Goal: Information Seeking & Learning: Check status

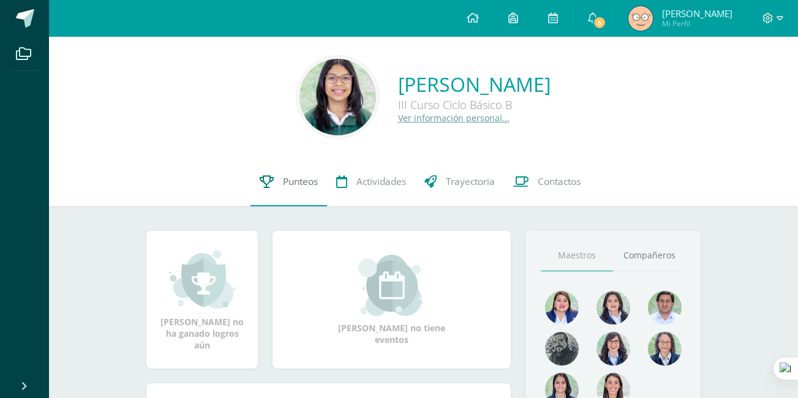
click at [295, 174] on link "Punteos" at bounding box center [288, 181] width 77 height 49
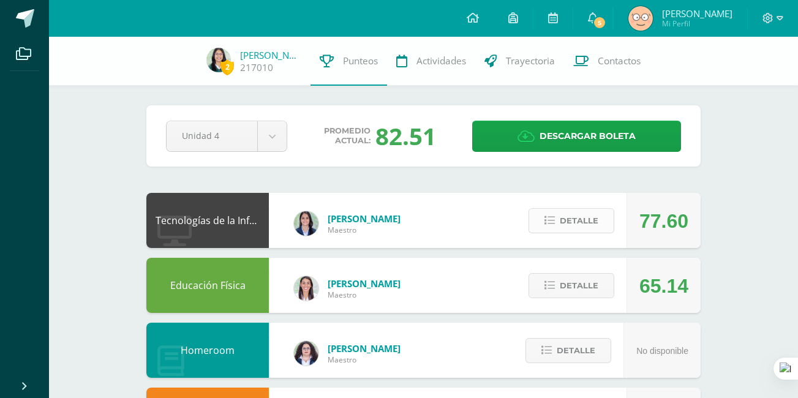
click at [549, 228] on button "Detalle" at bounding box center [571, 220] width 86 height 25
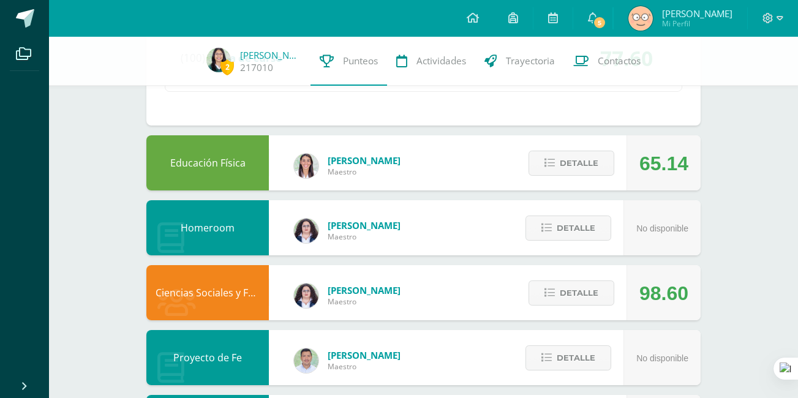
scroll to position [397, 0]
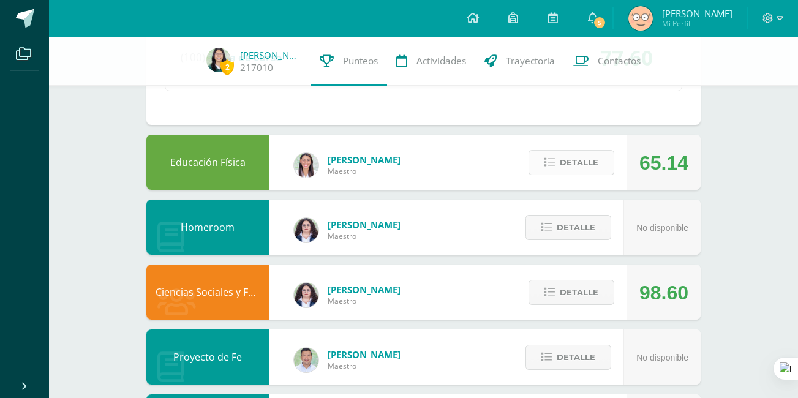
click at [563, 163] on span "Detalle" at bounding box center [579, 162] width 39 height 23
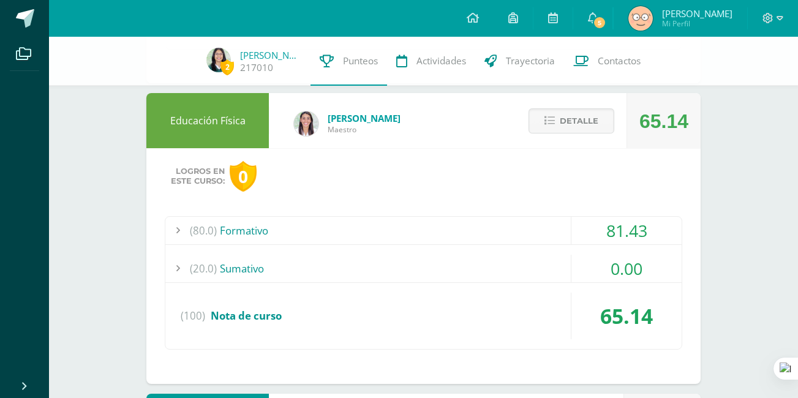
scroll to position [439, 0]
click at [256, 269] on div "(20.0) [GEOGRAPHIC_DATA]" at bounding box center [423, 268] width 516 height 28
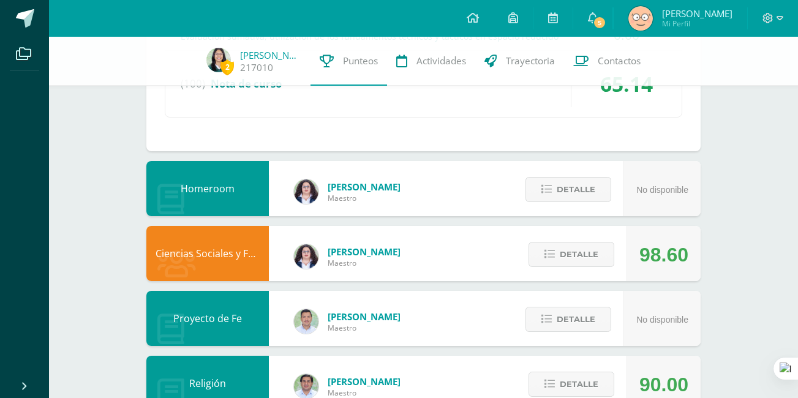
scroll to position [701, 0]
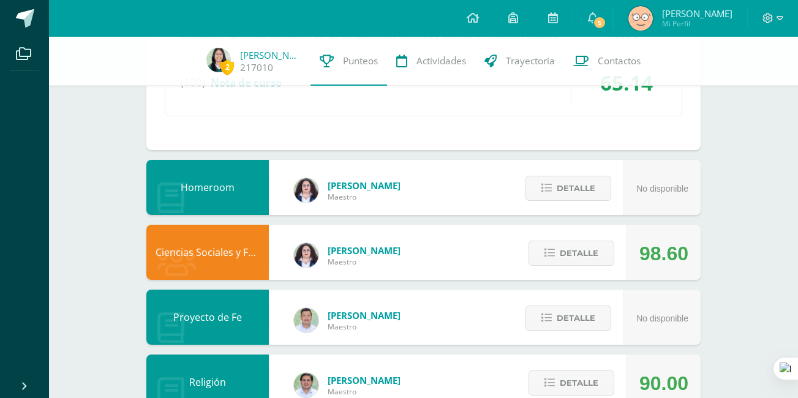
click at [490, 253] on div "Ciencias Sociales y Formación Ciudadana [PERSON_NAME] 98.60 [GEOGRAPHIC_DATA]" at bounding box center [423, 252] width 554 height 55
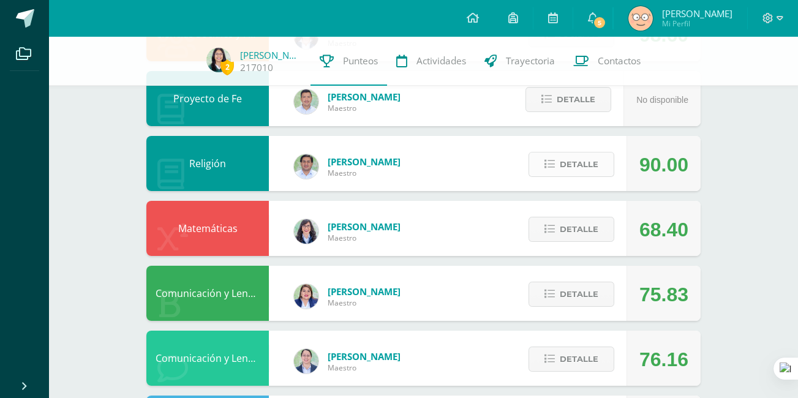
scroll to position [920, 0]
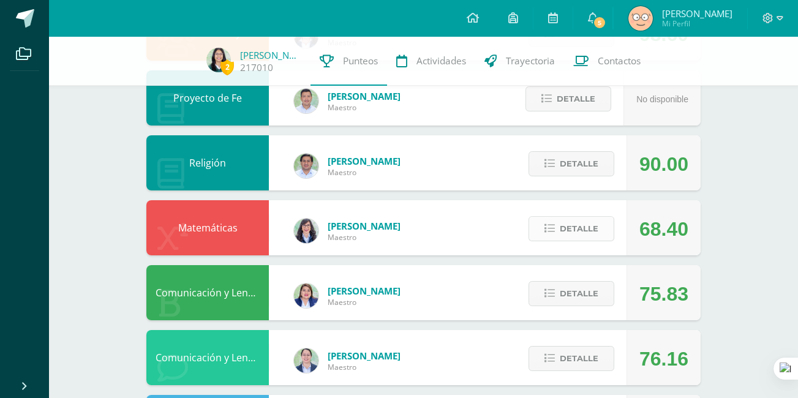
click at [583, 223] on span "Detalle" at bounding box center [579, 228] width 39 height 23
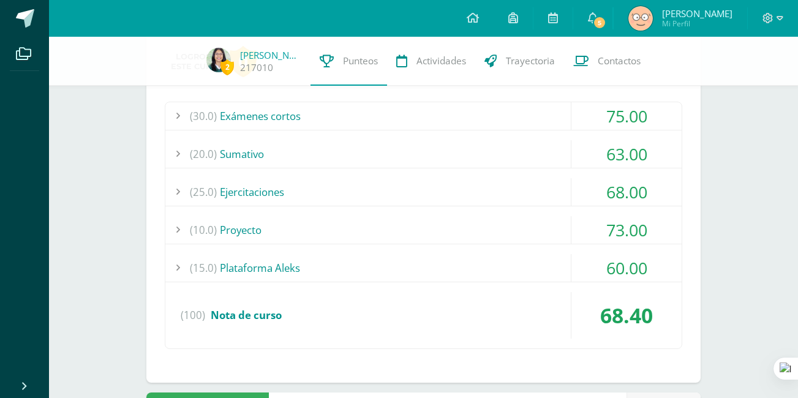
scroll to position [1343, 0]
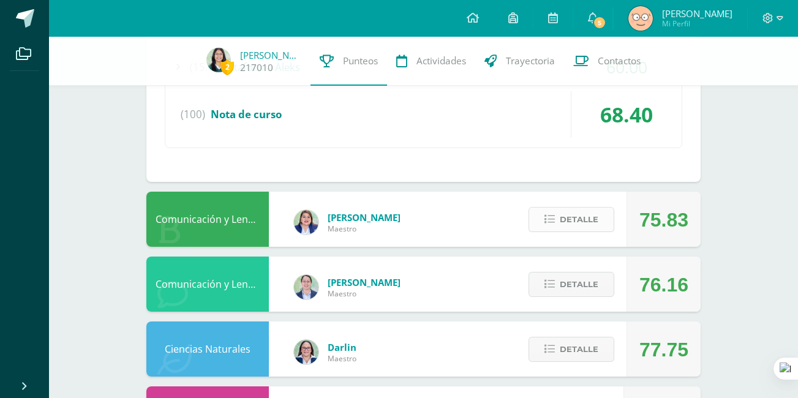
click at [565, 220] on span "Detalle" at bounding box center [579, 219] width 39 height 23
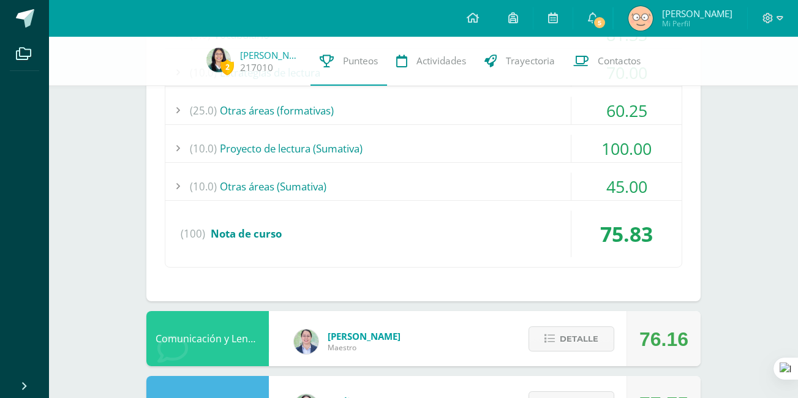
scroll to position [1755, 0]
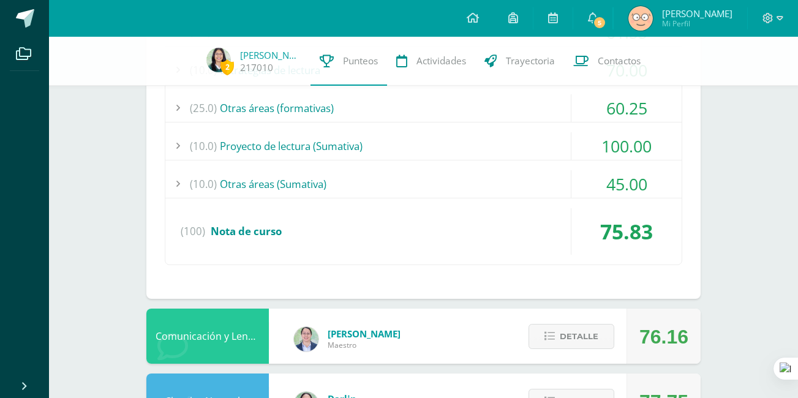
click at [380, 182] on div "(10.0) Otras áreas ([GEOGRAPHIC_DATA])" at bounding box center [423, 184] width 516 height 28
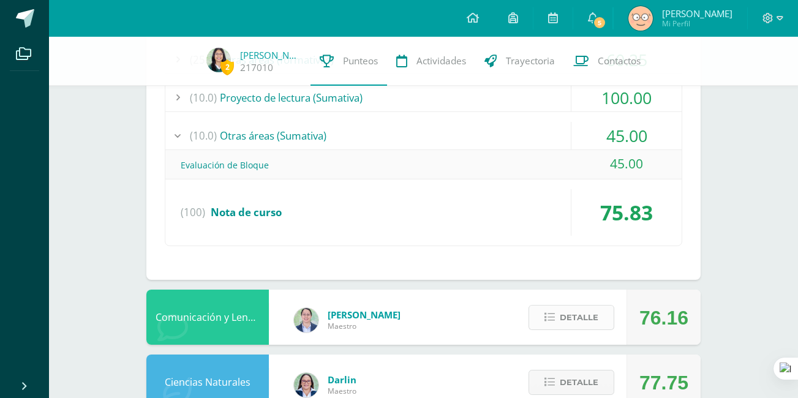
scroll to position [1918, 0]
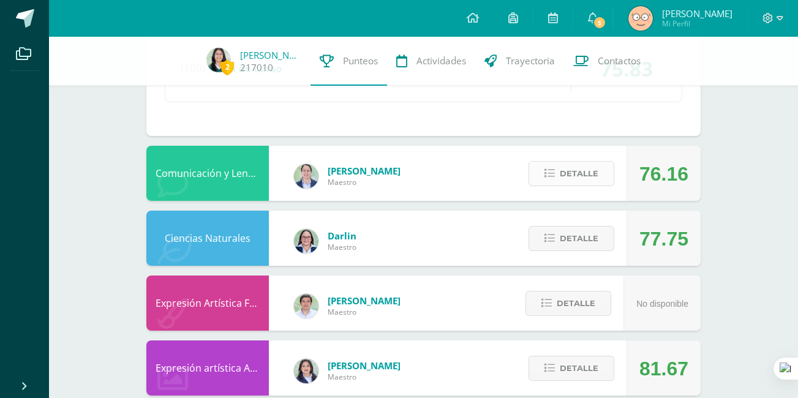
click at [580, 171] on span "Detalle" at bounding box center [579, 173] width 39 height 23
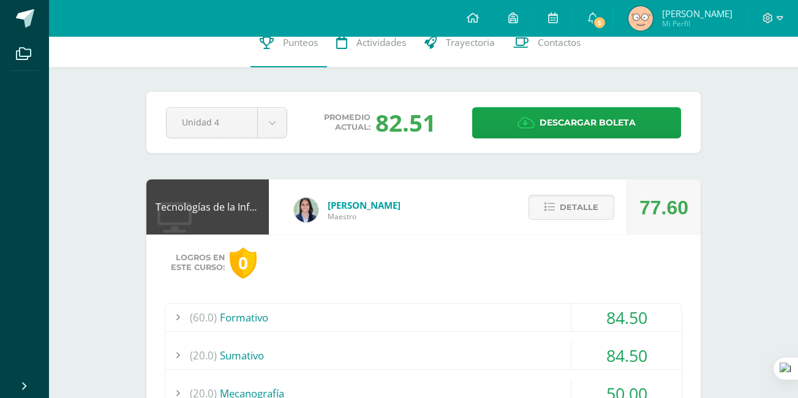
scroll to position [0, 0]
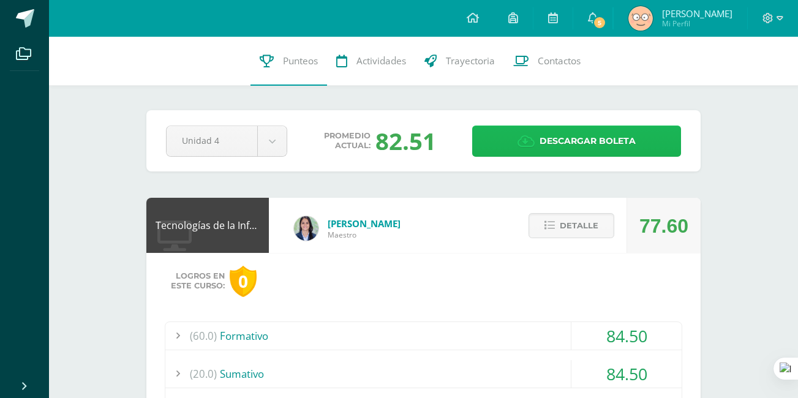
click at [508, 146] on link "Descargar boleta" at bounding box center [576, 141] width 209 height 31
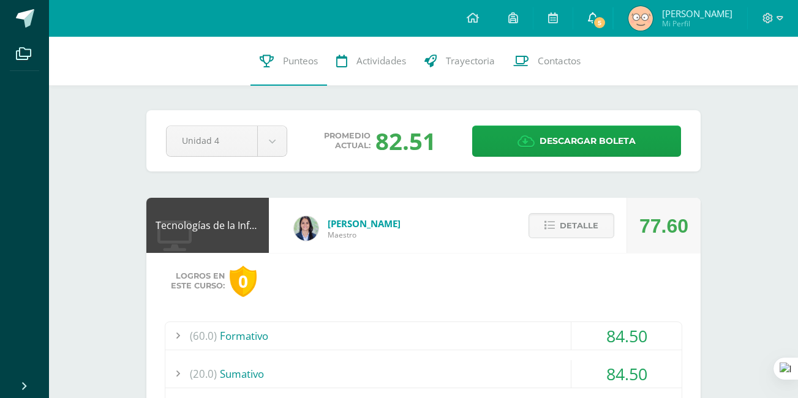
click at [598, 22] on icon at bounding box center [593, 17] width 10 height 11
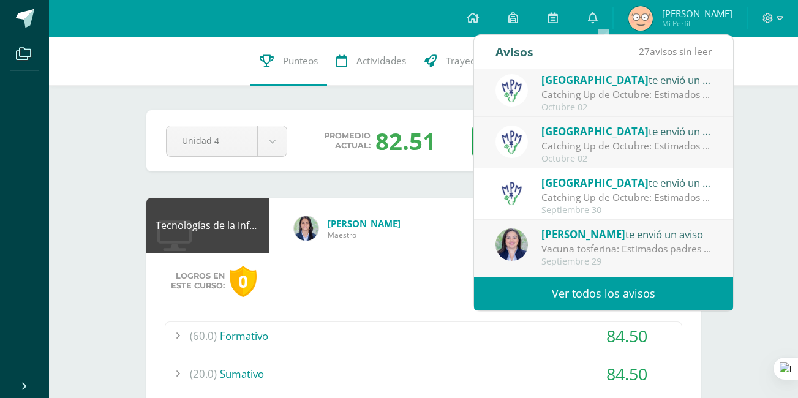
scroll to position [204, 0]
